Goal: Information Seeking & Learning: Find contact information

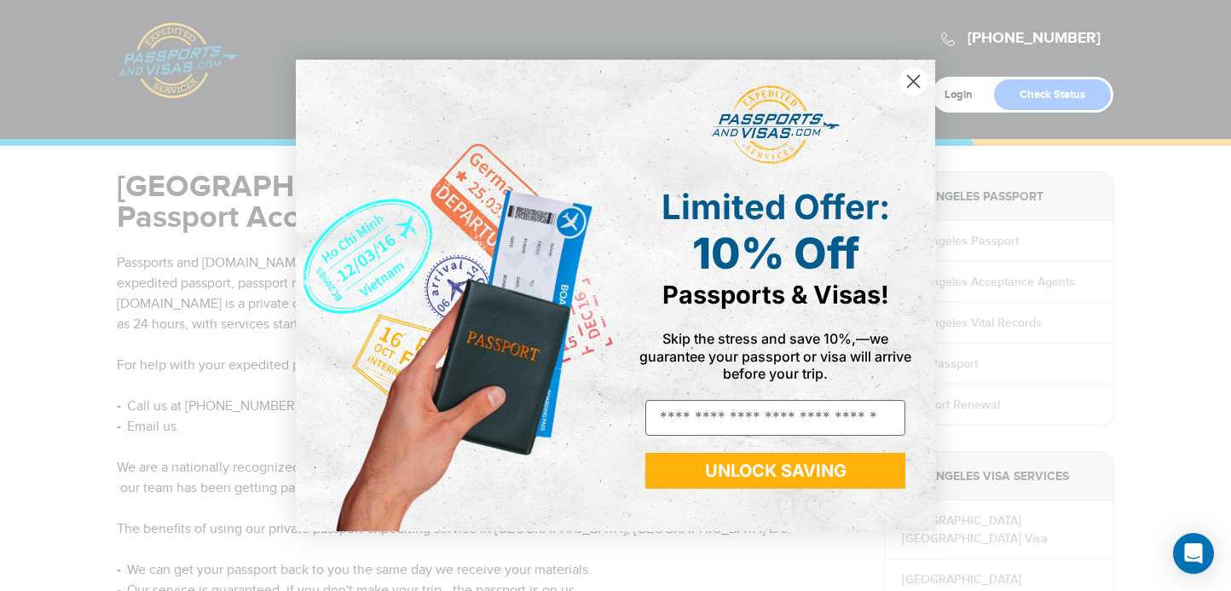
click at [906, 82] on circle "Close dialog" at bounding box center [914, 81] width 28 height 28
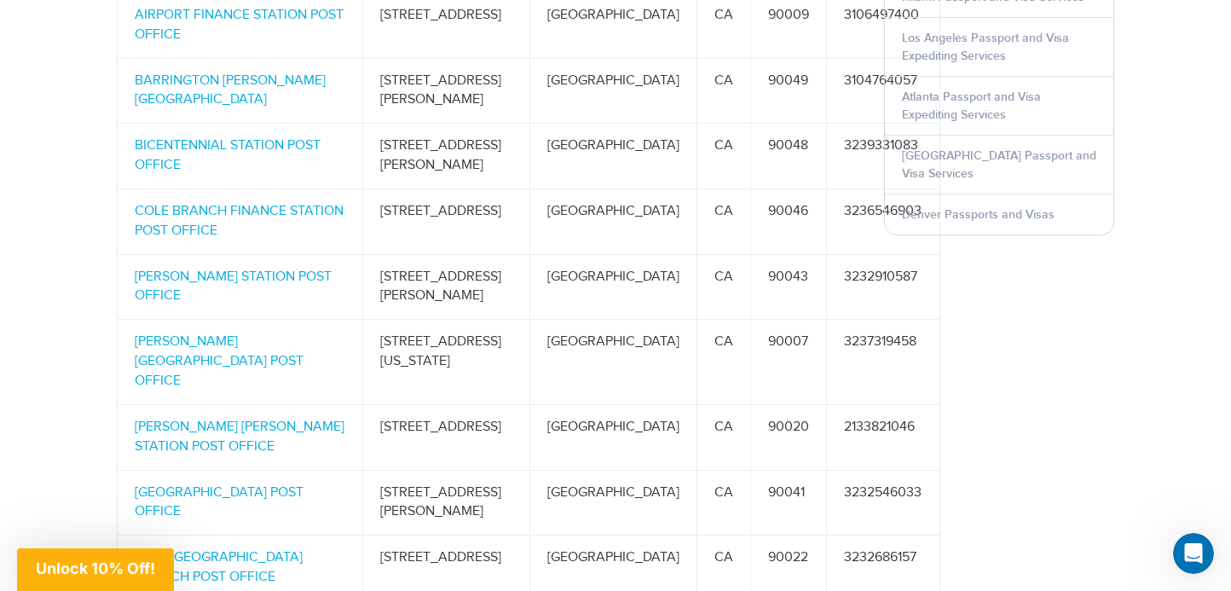
scroll to position [1014, 0]
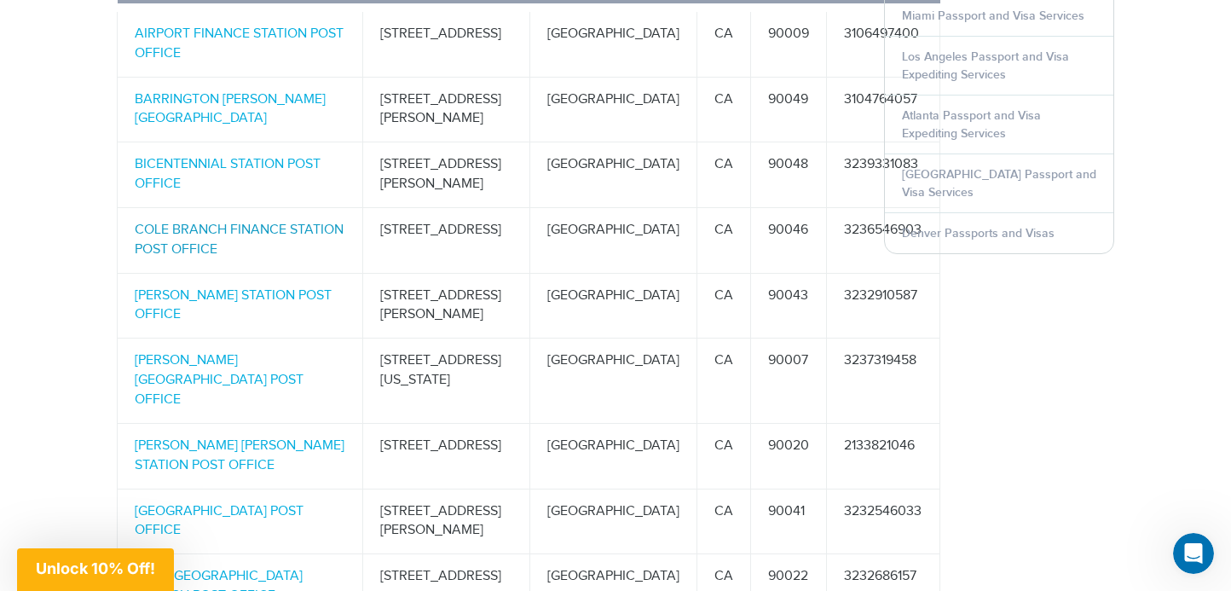
click at [199, 222] on link "COLE BRANCH FINANCE STATION POST OFFICE" at bounding box center [239, 240] width 209 height 36
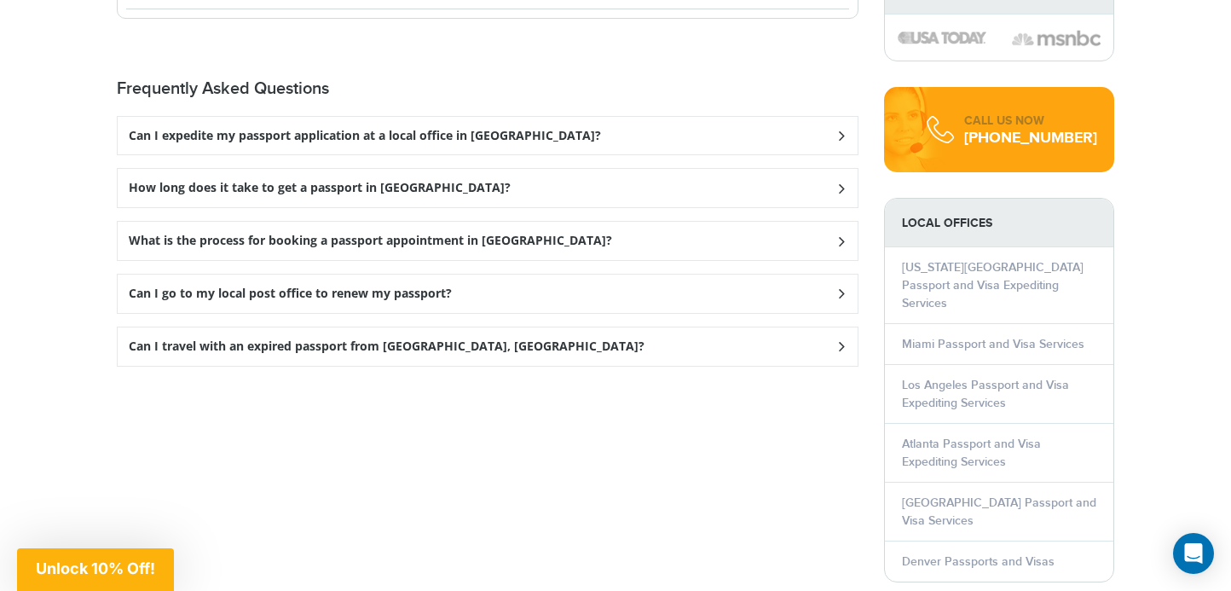
scroll to position [2169, 0]
